Goal: Transaction & Acquisition: Purchase product/service

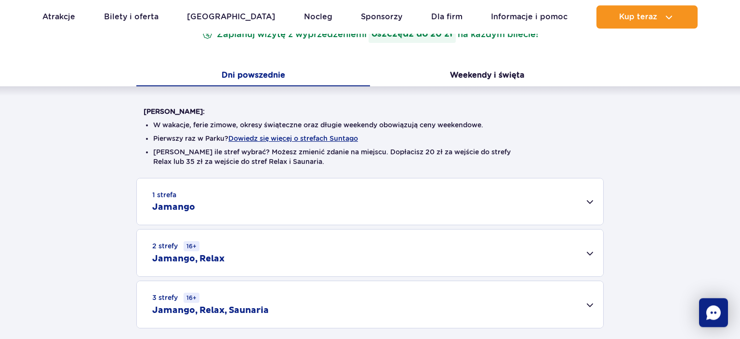
scroll to position [203, 0]
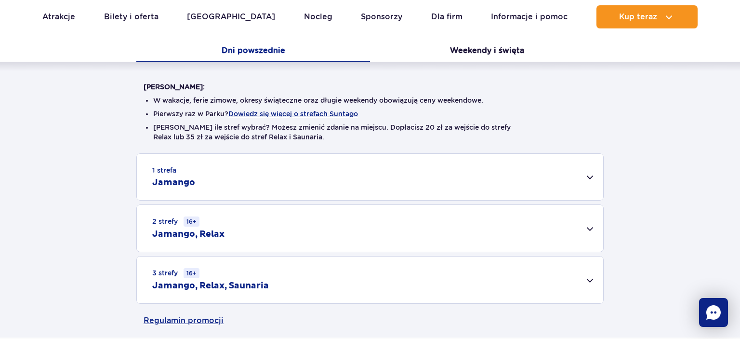
click at [589, 178] on div "1 strefa Jamango" at bounding box center [370, 177] width 466 height 46
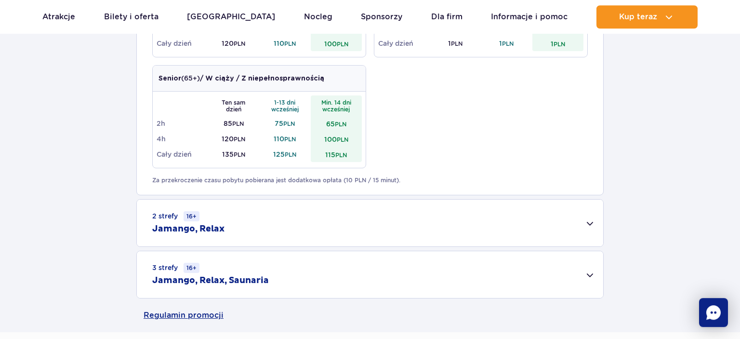
scroll to position [610, 0]
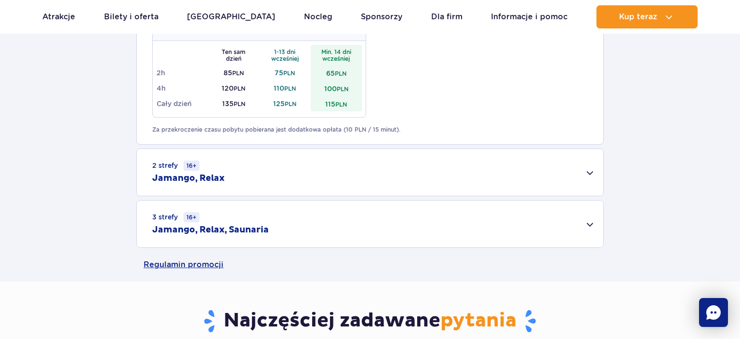
click at [589, 224] on div "3 strefy 16+ Jamango, Relax, Saunaria" at bounding box center [370, 223] width 466 height 47
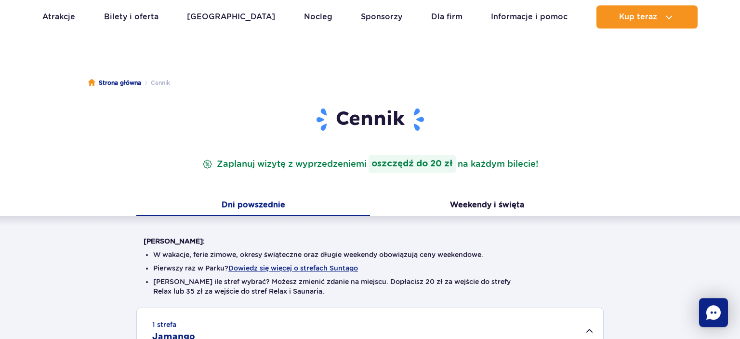
scroll to position [51, 0]
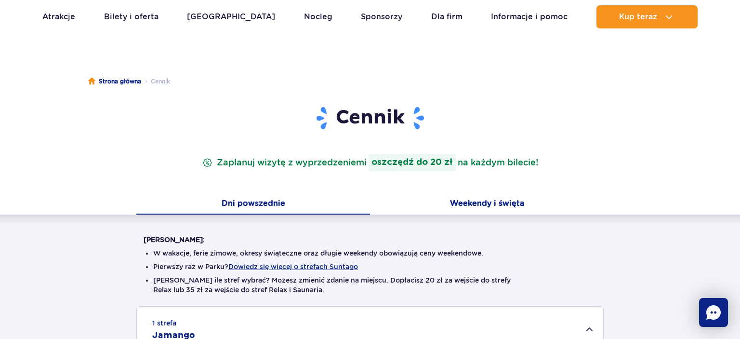
click at [494, 203] on button "Weekendy i święta" at bounding box center [487, 204] width 234 height 20
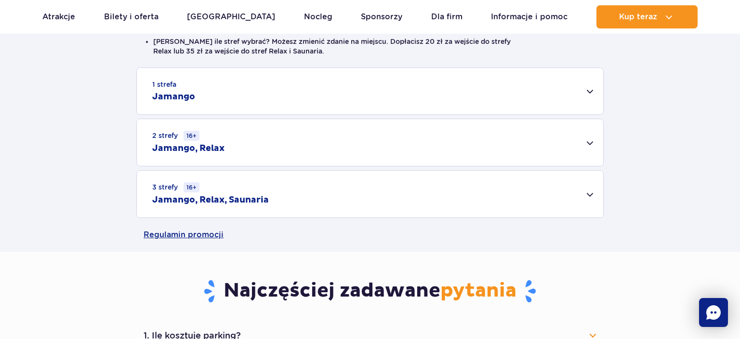
scroll to position [305, 0]
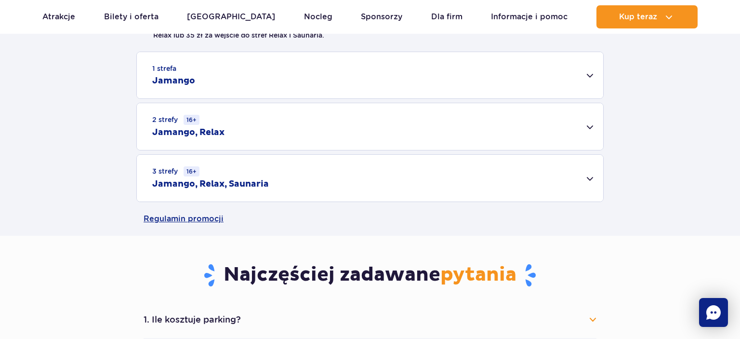
click at [589, 182] on div "3 strefy 16+ Jamango, Relax, Saunaria" at bounding box center [370, 178] width 466 height 47
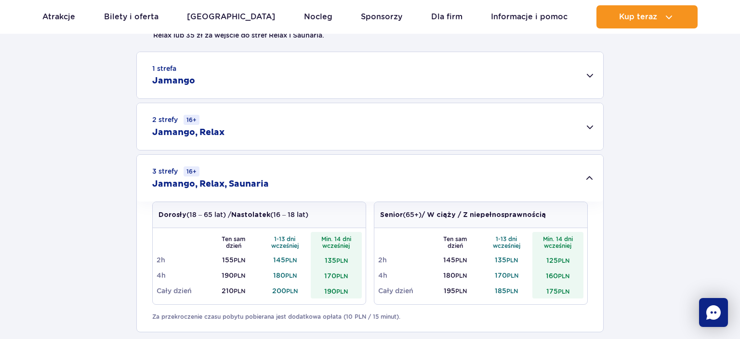
scroll to position [203, 0]
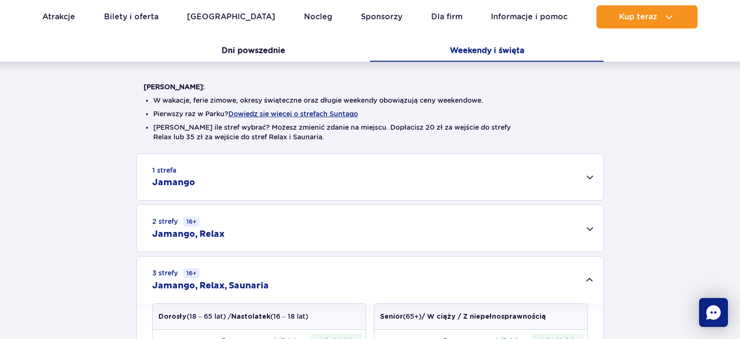
click at [594, 277] on div "3 strefy 16+ Jamango, Relax, Saunaria" at bounding box center [370, 279] width 466 height 47
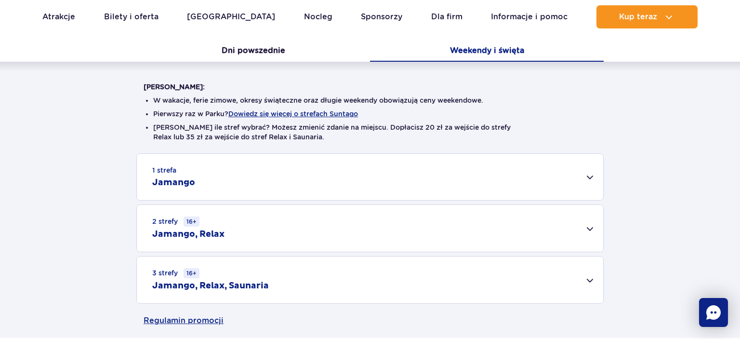
click at [592, 230] on div "2 strefy 16+ Jamango, Relax" at bounding box center [370, 228] width 466 height 47
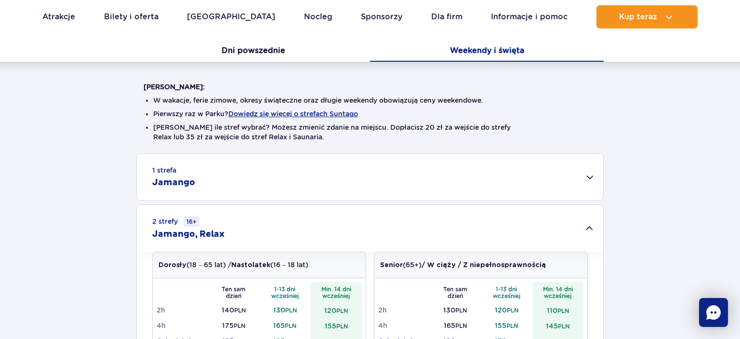
click at [593, 176] on div "1 strefa Jamango" at bounding box center [370, 177] width 466 height 46
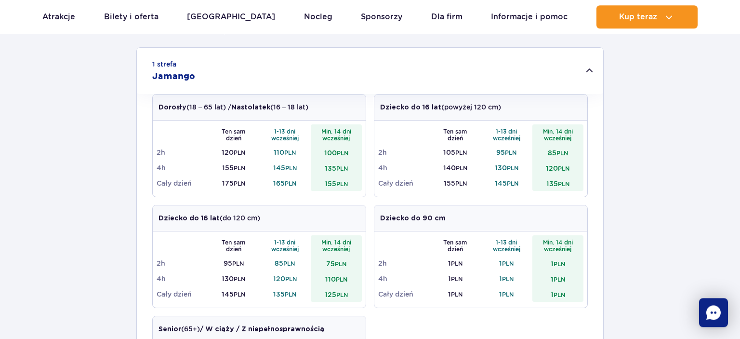
scroll to position [305, 0]
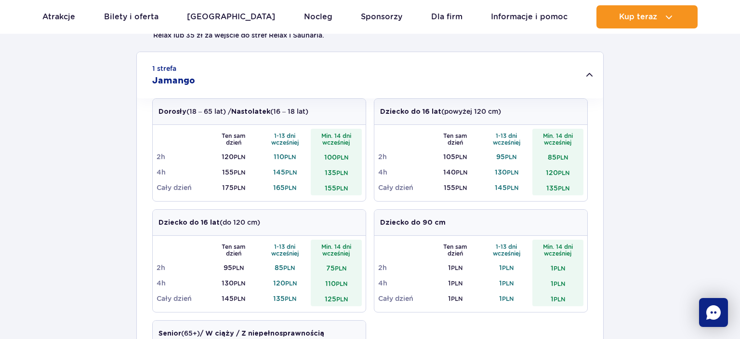
click at [592, 76] on div "1 strefa Jamango" at bounding box center [370, 75] width 466 height 46
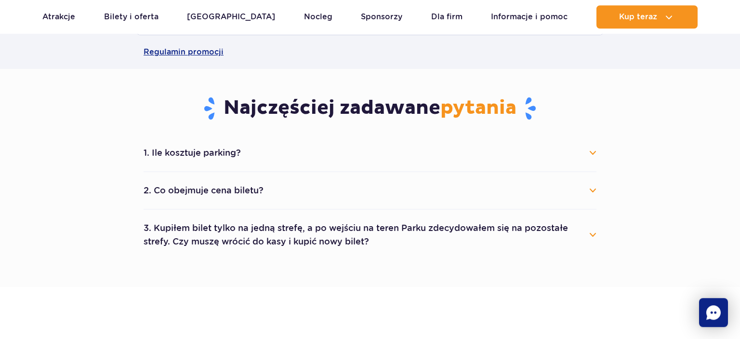
scroll to position [610, 0]
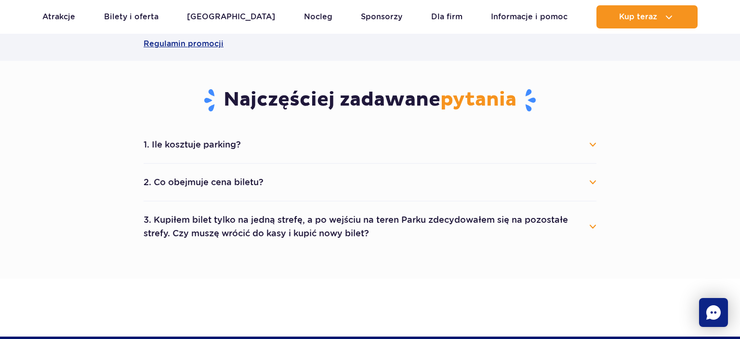
click at [579, 140] on button "1. Ile kosztuje parking?" at bounding box center [370, 144] width 453 height 21
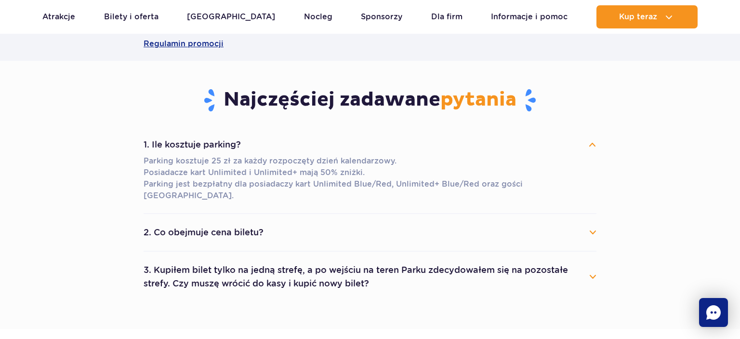
click at [591, 144] on button "1. Ile kosztuje parking?" at bounding box center [370, 144] width 453 height 21
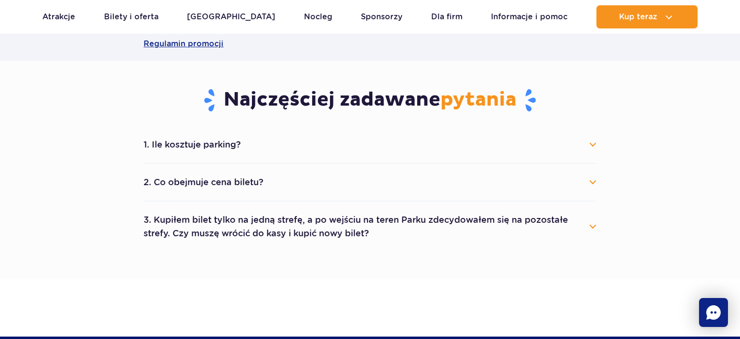
click at [589, 183] on button "2. Co obejmuje cena biletu?" at bounding box center [370, 181] width 453 height 21
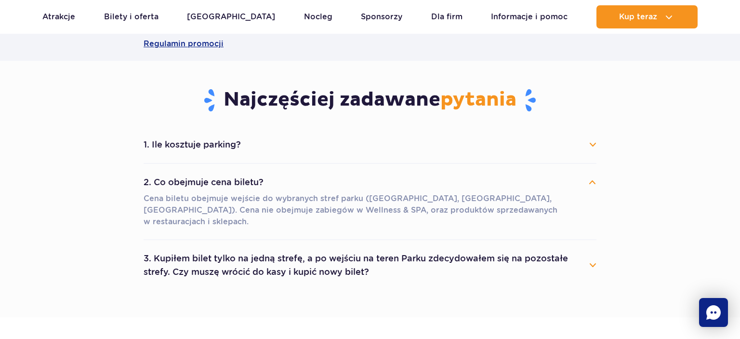
click at [592, 180] on button "2. Co obejmuje cena biletu?" at bounding box center [370, 181] width 453 height 21
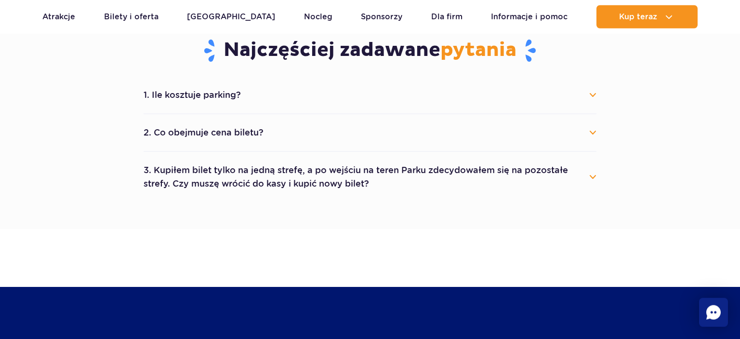
scroll to position [661, 0]
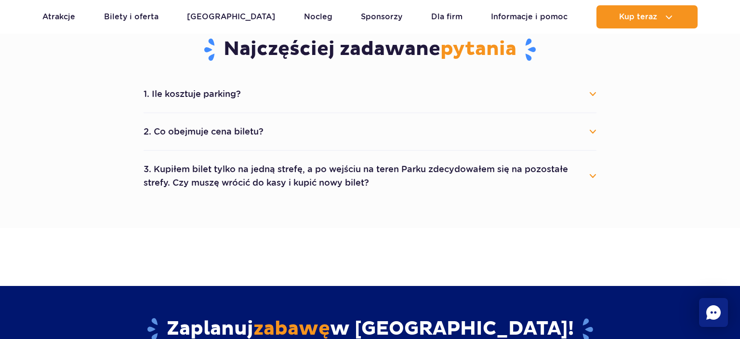
click at [586, 174] on button "3. Kupiłem bilet tylko na jedną strefę, a po wejściu na teren Parku zdecydowałe…" at bounding box center [370, 175] width 453 height 35
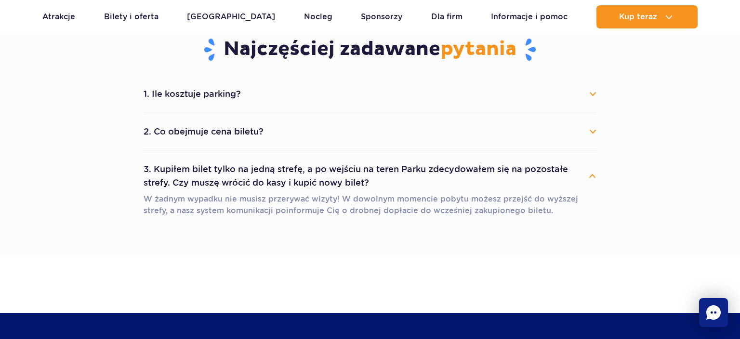
click at [586, 174] on button "3. Kupiłem bilet tylko na jedną strefę, a po wejściu na teren Parku zdecydowałe…" at bounding box center [370, 175] width 453 height 35
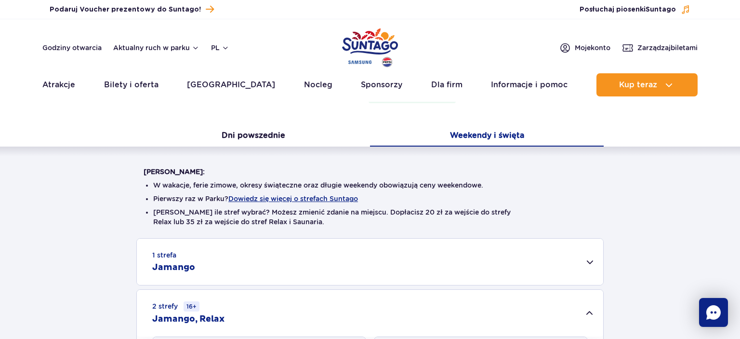
scroll to position [0, 0]
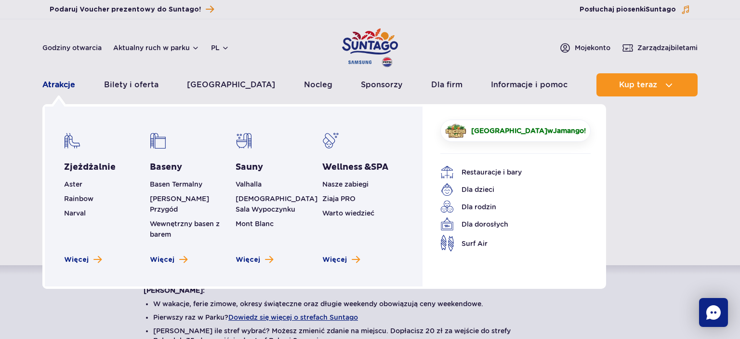
click at [65, 82] on link "Atrakcje" at bounding box center [58, 84] width 33 height 23
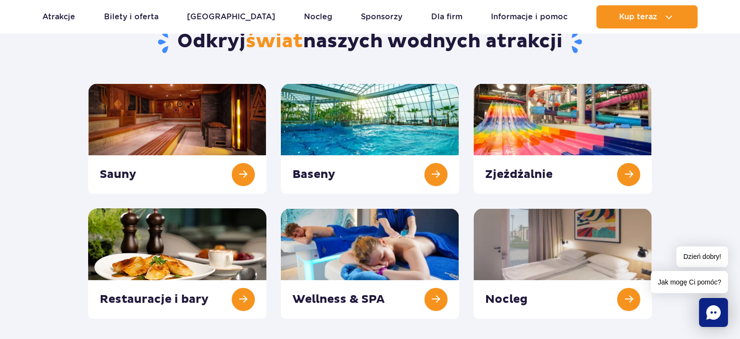
scroll to position [203, 0]
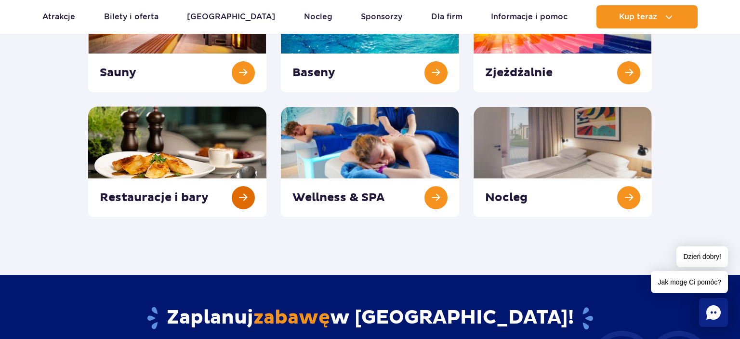
click at [240, 189] on link at bounding box center [177, 161] width 178 height 110
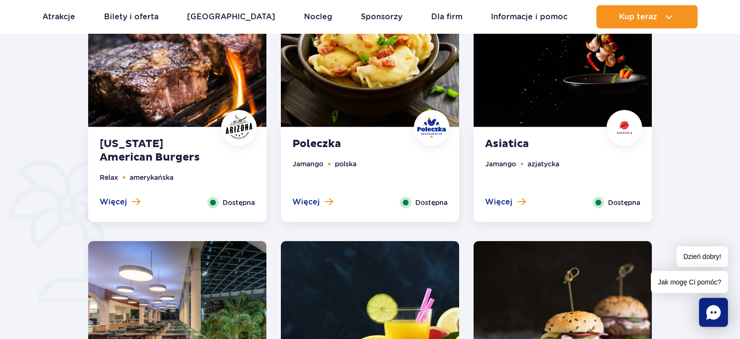
scroll to position [610, 0]
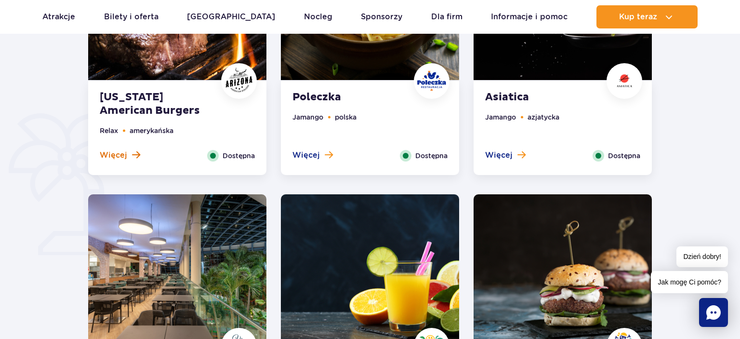
click at [128, 155] on button "Więcej" at bounding box center [120, 155] width 40 height 11
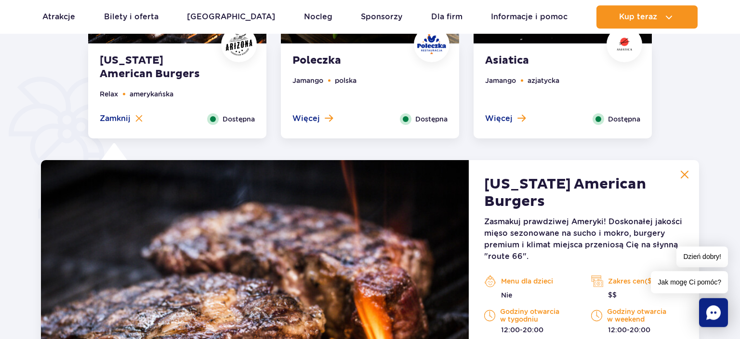
scroll to position [647, 0]
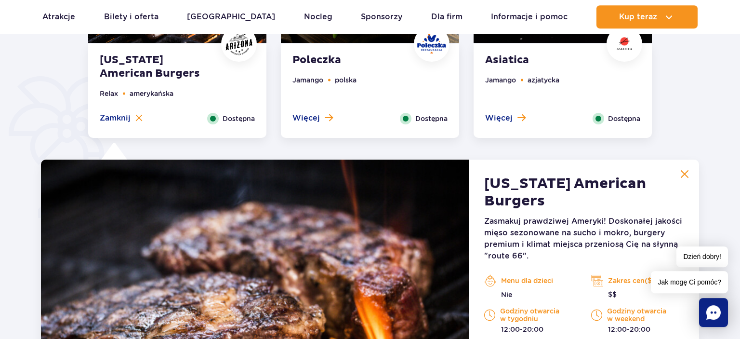
click at [680, 171] on button at bounding box center [684, 173] width 19 height 19
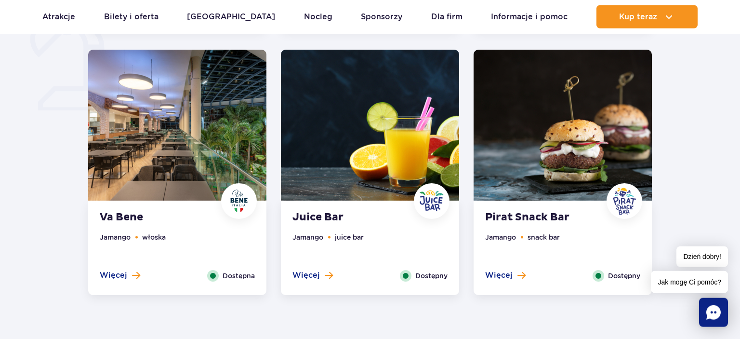
scroll to position [799, 0]
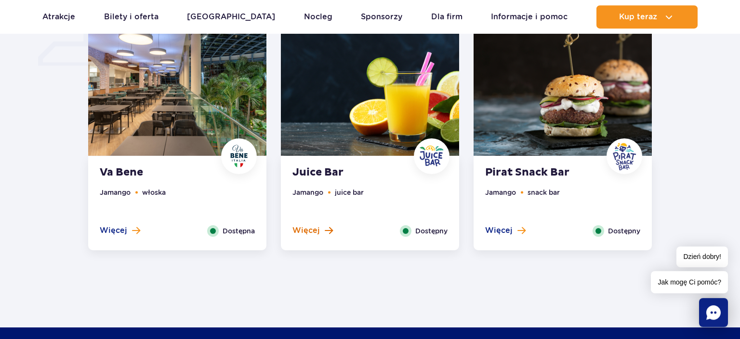
click at [309, 229] on span "Więcej" at bounding box center [305, 230] width 27 height 11
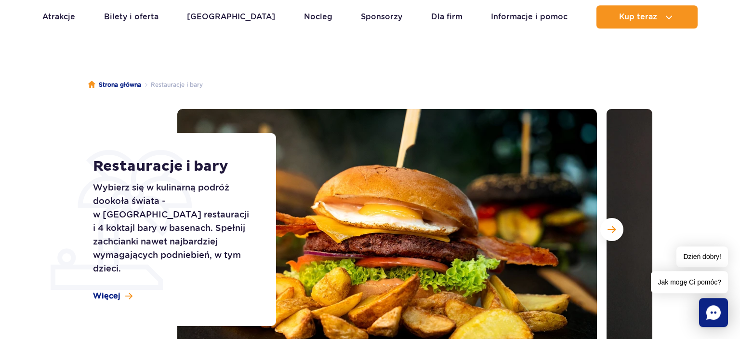
scroll to position [0, 0]
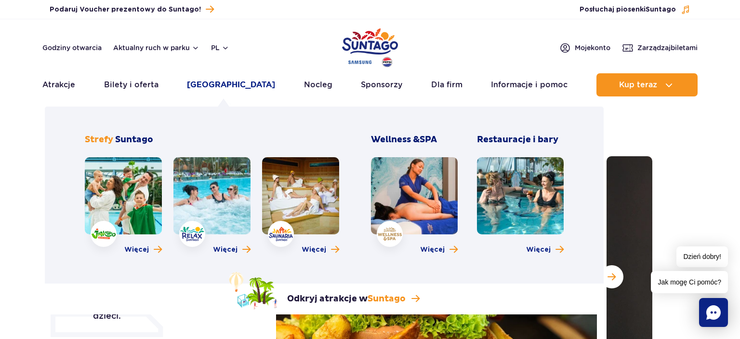
click at [218, 79] on link "[GEOGRAPHIC_DATA]" at bounding box center [231, 84] width 88 height 23
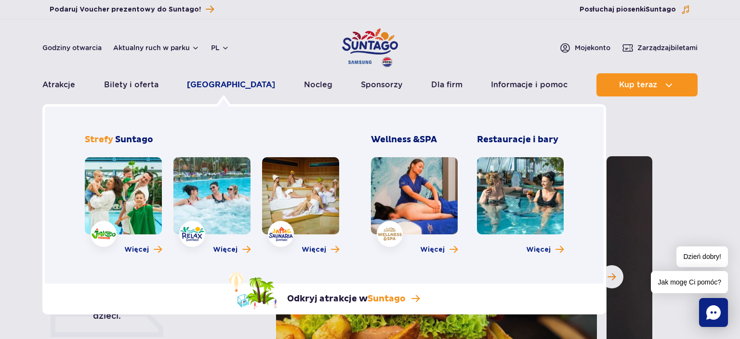
click at [229, 86] on link "[GEOGRAPHIC_DATA]" at bounding box center [231, 84] width 88 height 23
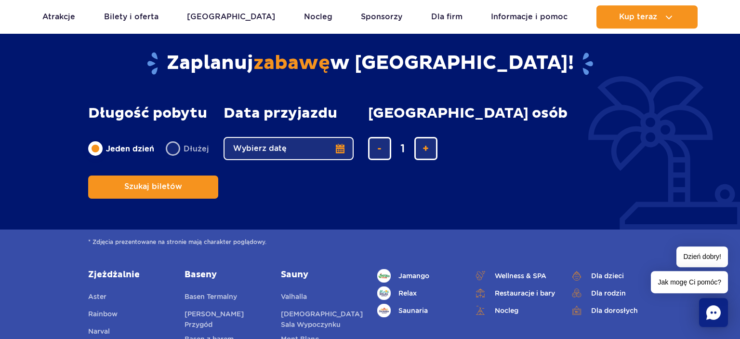
scroll to position [2339, 0]
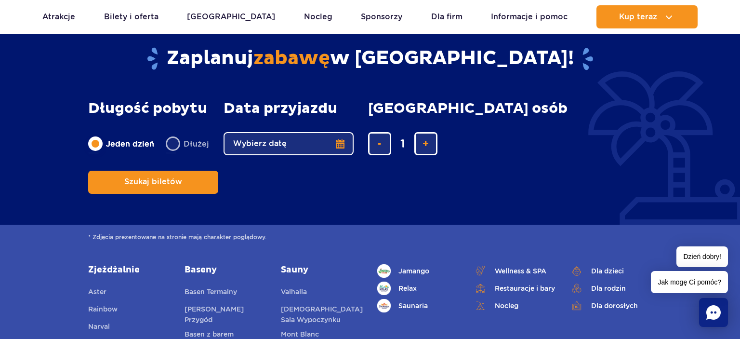
click at [341, 145] on button "Wybierz datę" at bounding box center [288, 143] width 130 height 23
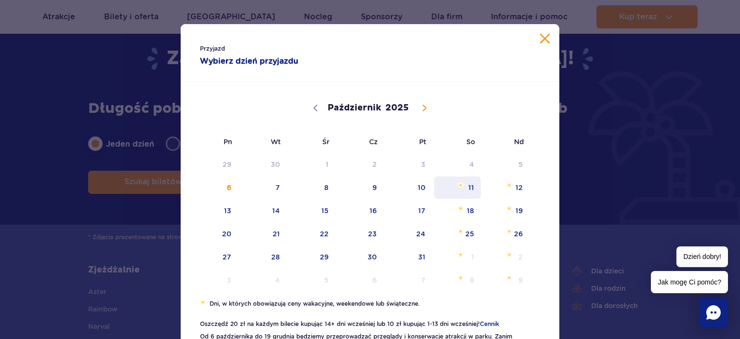
click at [467, 187] on span "11" at bounding box center [457, 187] width 49 height 22
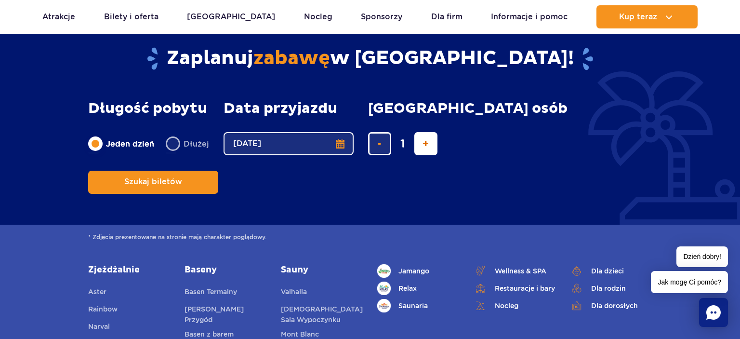
click at [422, 144] on span "dodaj bilet" at bounding box center [425, 144] width 6 height 0
type input "4"
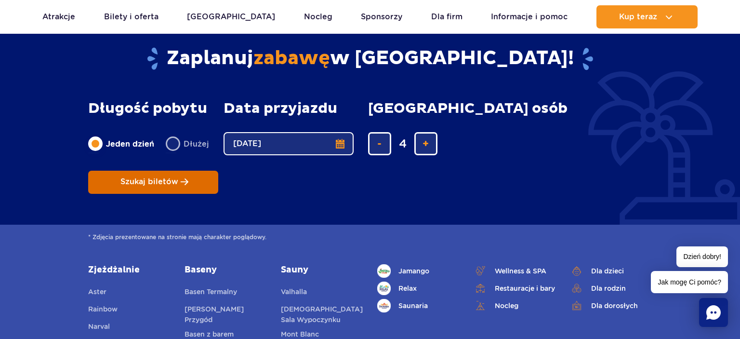
click at [178, 177] on span "Szukaj biletów" at bounding box center [149, 181] width 58 height 9
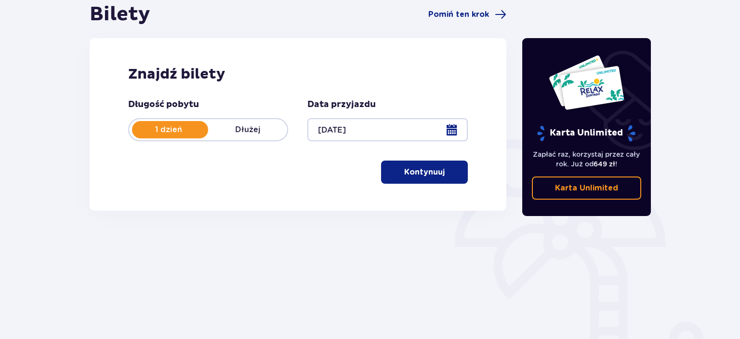
scroll to position [102, 0]
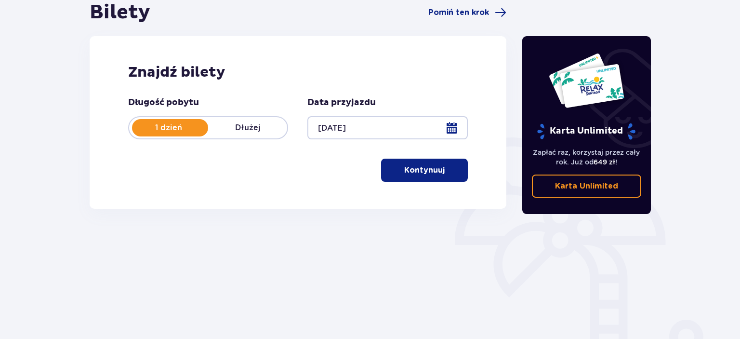
click at [441, 167] on span "button" at bounding box center [447, 170] width 12 height 12
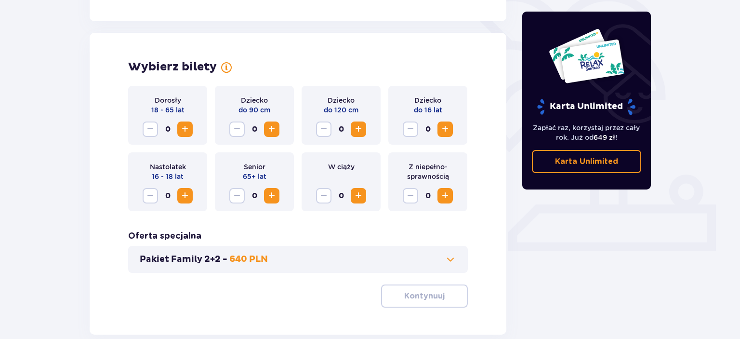
scroll to position [268, 0]
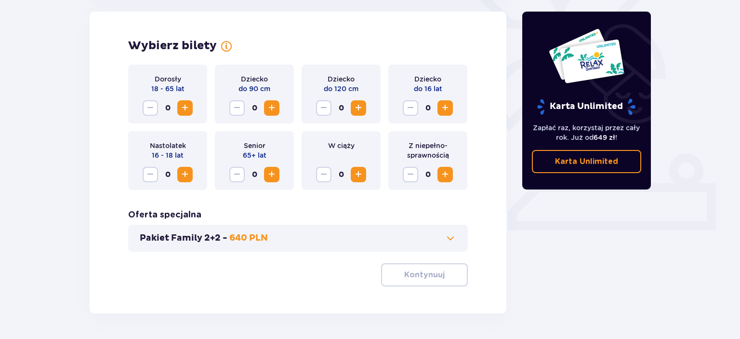
click at [190, 108] on span "Zwiększ" at bounding box center [185, 108] width 12 height 12
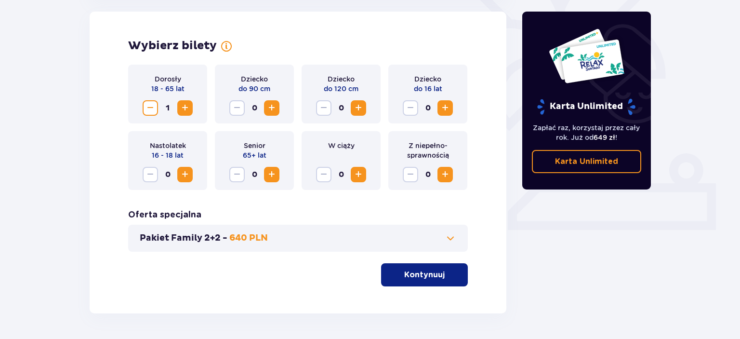
click at [190, 108] on span "Zwiększ" at bounding box center [185, 108] width 12 height 12
click at [361, 108] on span "Zwiększ" at bounding box center [359, 108] width 12 height 12
click at [440, 107] on span "Zwiększ" at bounding box center [445, 108] width 12 height 12
click at [426, 272] on p "Kontynuuj" at bounding box center [424, 274] width 40 height 11
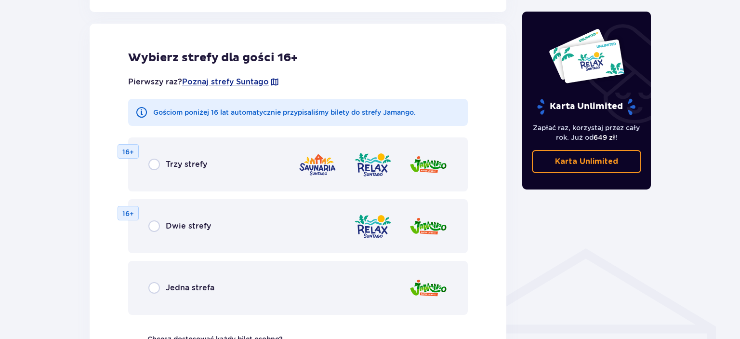
scroll to position [535, 0]
click at [173, 164] on span "Trzy strefy" at bounding box center [186, 163] width 41 height 11
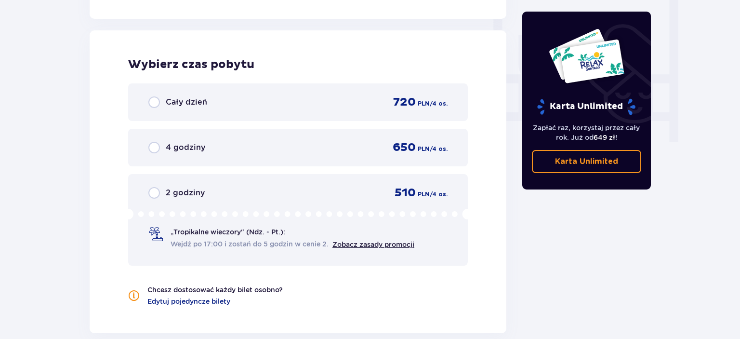
scroll to position [904, 0]
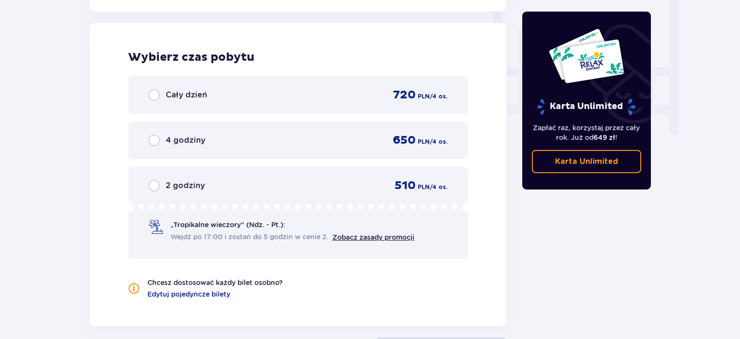
click at [202, 97] on span "Cały dzień" at bounding box center [186, 95] width 41 height 11
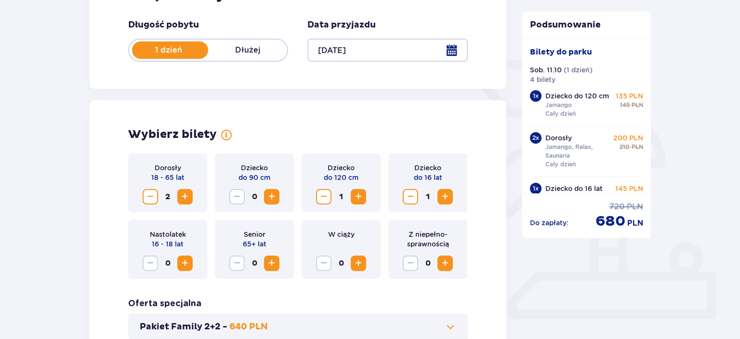
scroll to position [114, 0]
